Goal: Find specific page/section: Find specific page/section

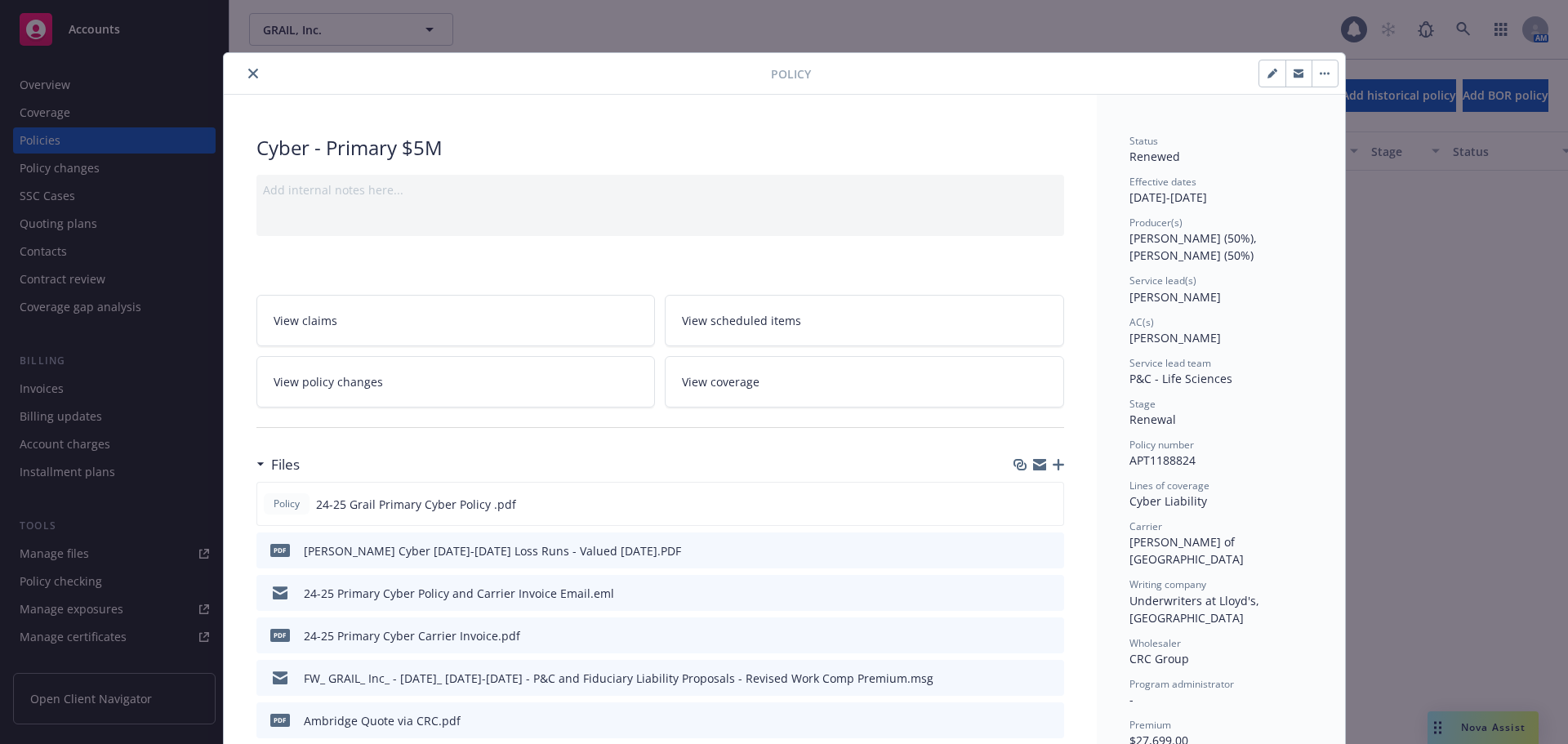
scroll to position [1584, 0]
click at [231, 83] on div at bounding box center [501, 73] width 541 height 19
click at [248, 77] on icon "close" at bounding box center [253, 73] width 10 height 10
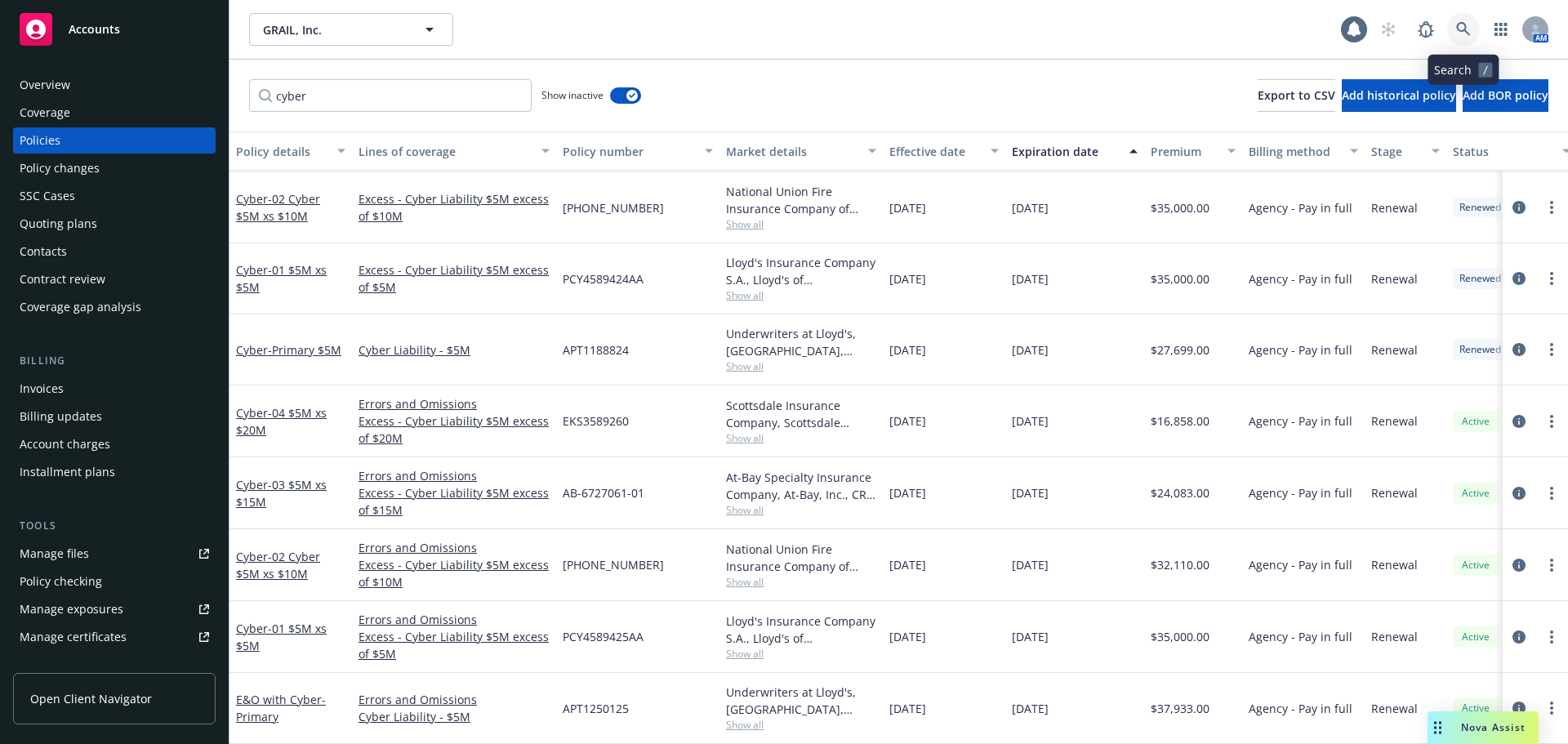
click at [1464, 32] on icon at bounding box center [1463, 29] width 15 height 15
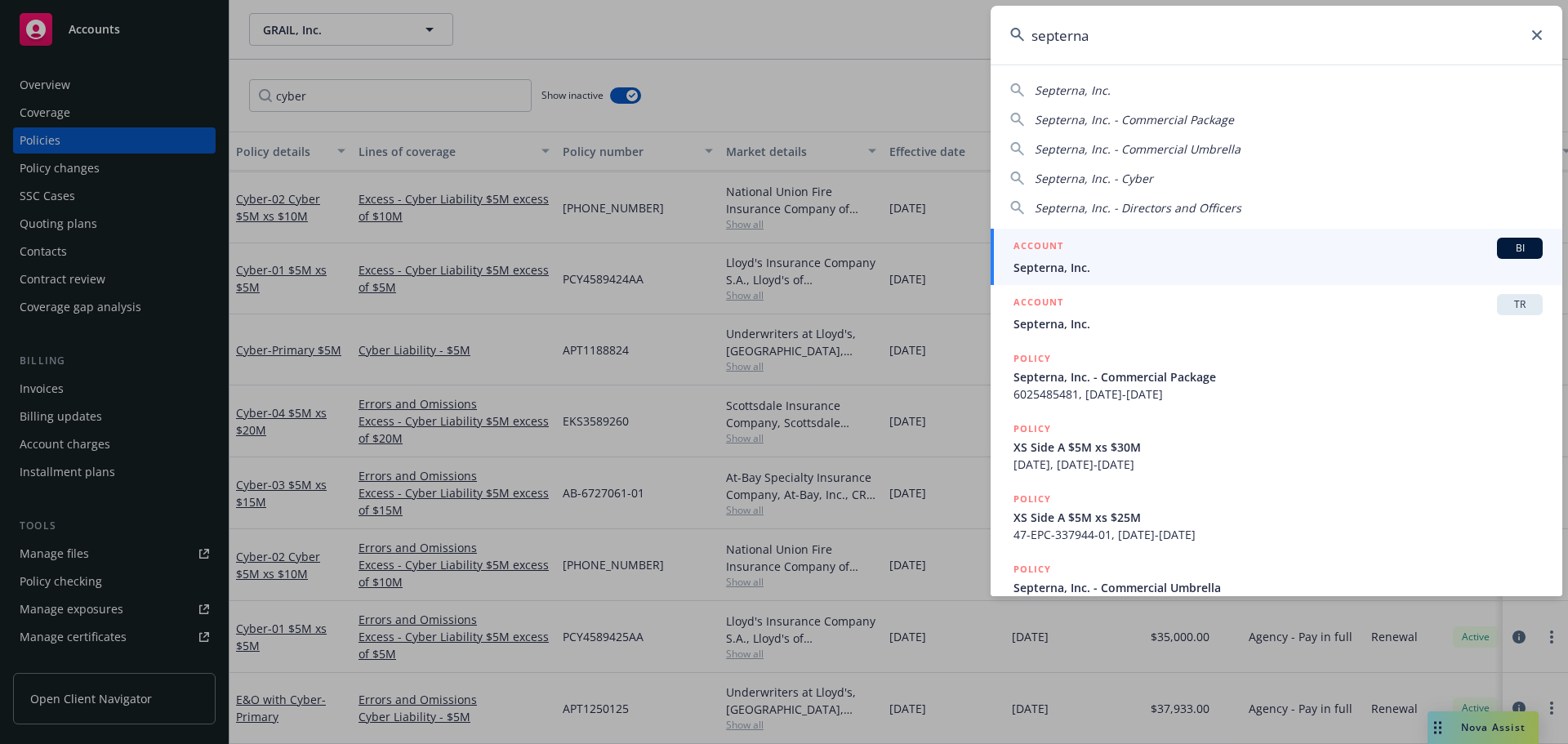
type input "septerna"
click at [1139, 253] on div "ACCOUNT BI" at bounding box center [1279, 248] width 530 height 21
